Goal: Task Accomplishment & Management: Use online tool/utility

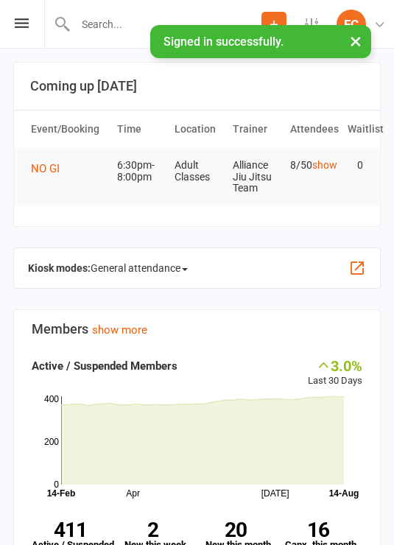
click at [161, 256] on span "General attendance" at bounding box center [139, 268] width 97 height 24
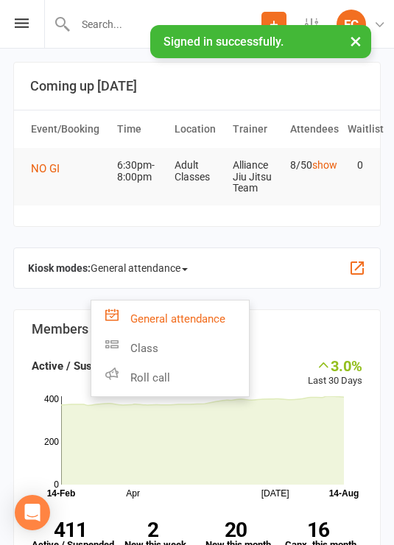
click at [167, 373] on link "Roll call" at bounding box center [170, 377] width 158 height 29
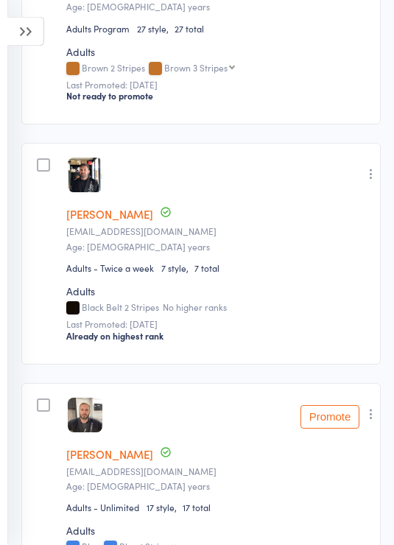
click at [371, 176] on icon "button" at bounding box center [371, 174] width 15 height 15
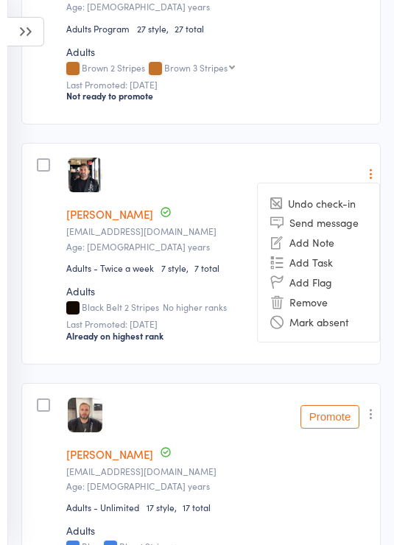
click at [315, 307] on li "Remove" at bounding box center [319, 302] width 122 height 20
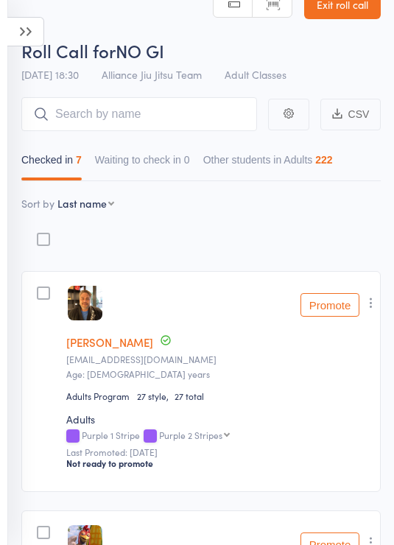
scroll to position [0, 0]
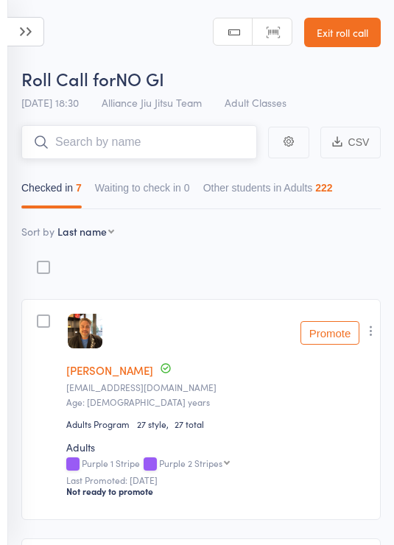
click at [191, 137] on input "search" at bounding box center [139, 142] width 236 height 34
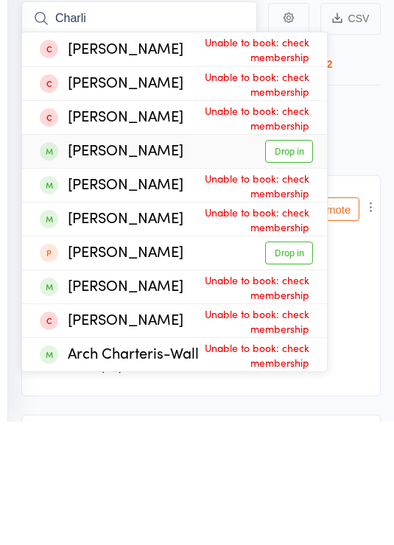
type input "Charli"
click at [291, 264] on link "Drop in" at bounding box center [289, 275] width 48 height 23
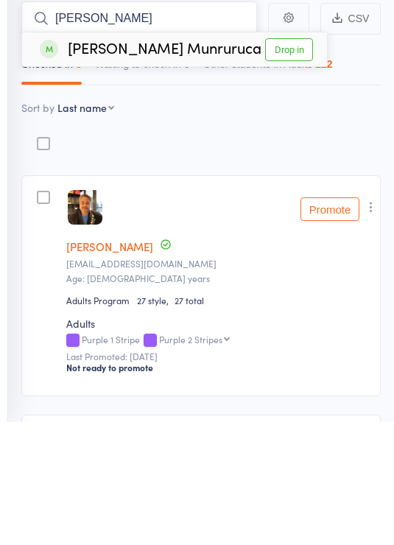
type input "[PERSON_NAME]"
click at [284, 162] on link "Drop in" at bounding box center [289, 173] width 48 height 23
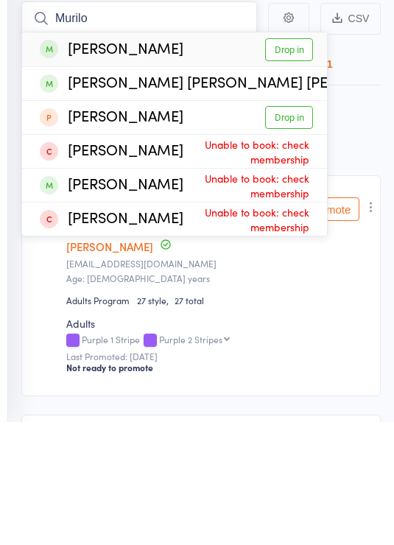
type input "Murilo"
click at [291, 162] on link "Drop in" at bounding box center [289, 173] width 48 height 23
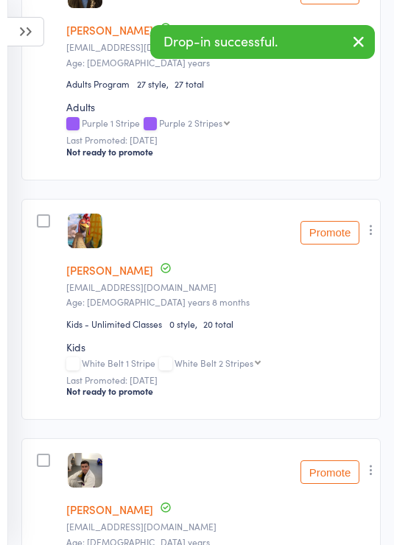
scroll to position [576, 0]
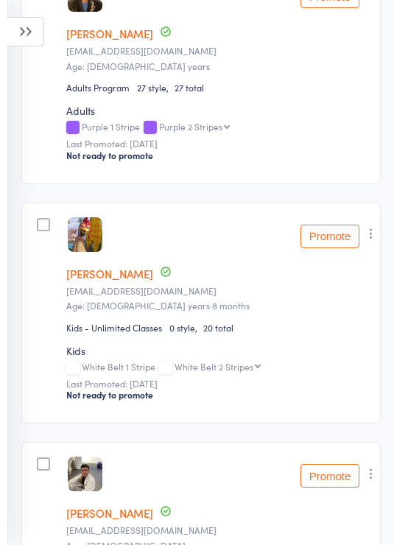
click at [373, 237] on icon "button" at bounding box center [371, 233] width 15 height 15
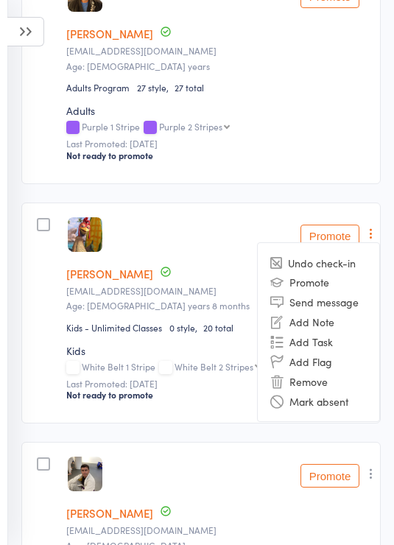
click at [323, 391] on li "Remove" at bounding box center [319, 381] width 122 height 20
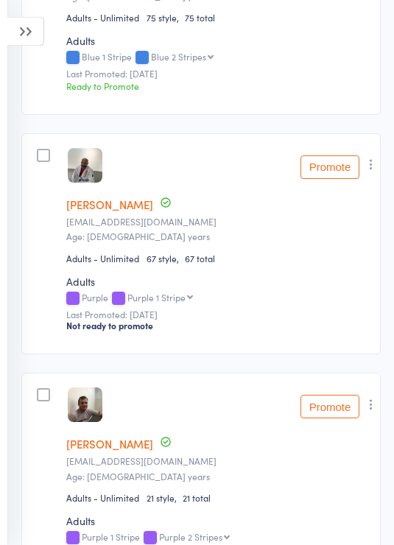
scroll to position [1366, 0]
